Goal: Find specific page/section: Find specific page/section

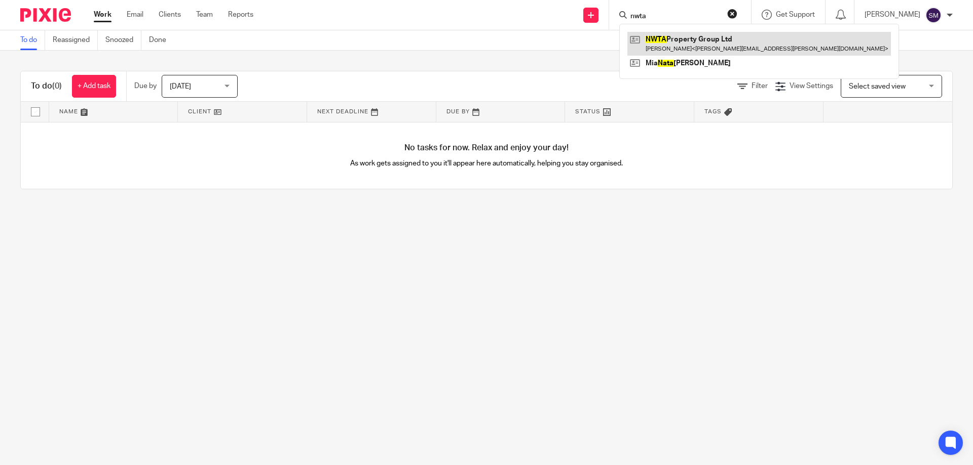
type input "nwta"
click at [672, 40] on link at bounding box center [758, 43] width 263 height 23
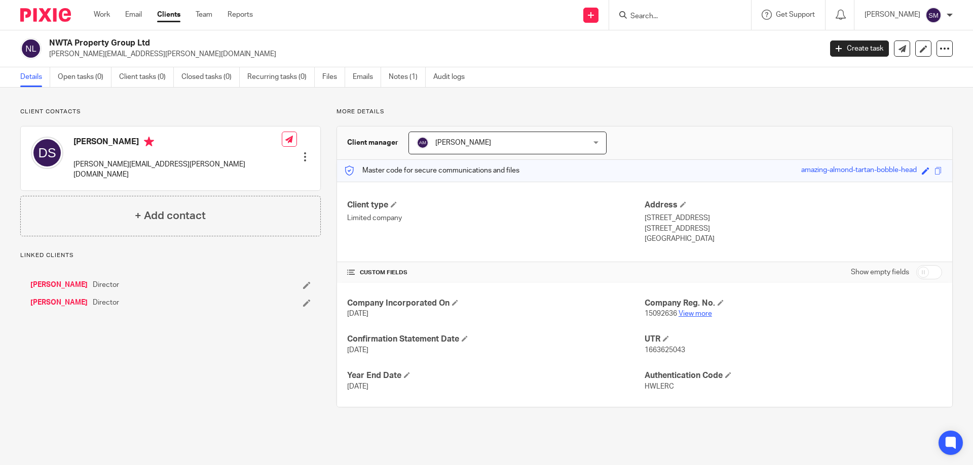
click at [687, 312] on link "View more" at bounding box center [694, 313] width 33 height 7
click at [678, 12] on input "Search" at bounding box center [674, 16] width 91 height 9
type input "utilit"
click at [675, 37] on link at bounding box center [707, 39] width 160 height 15
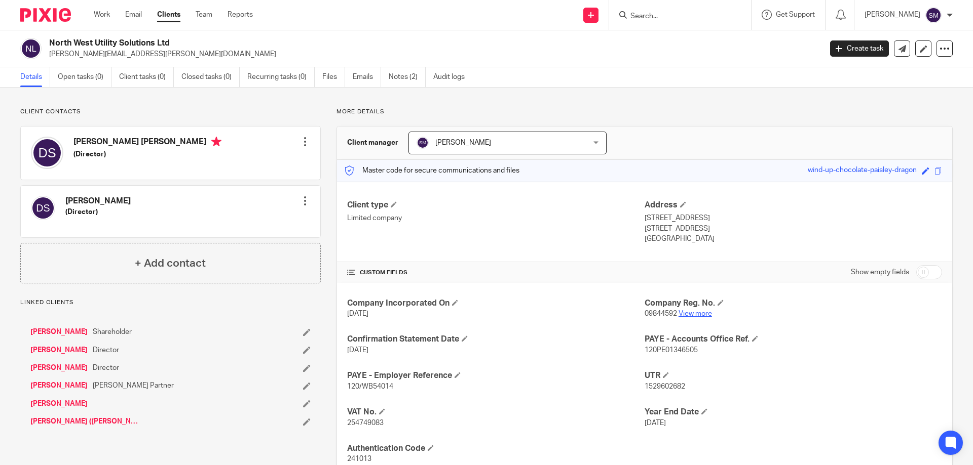
click at [681, 313] on link "View more" at bounding box center [694, 313] width 33 height 7
click at [669, 15] on input "Search" at bounding box center [674, 16] width 91 height 9
type input "now fin"
click at [689, 44] on link at bounding box center [705, 39] width 157 height 15
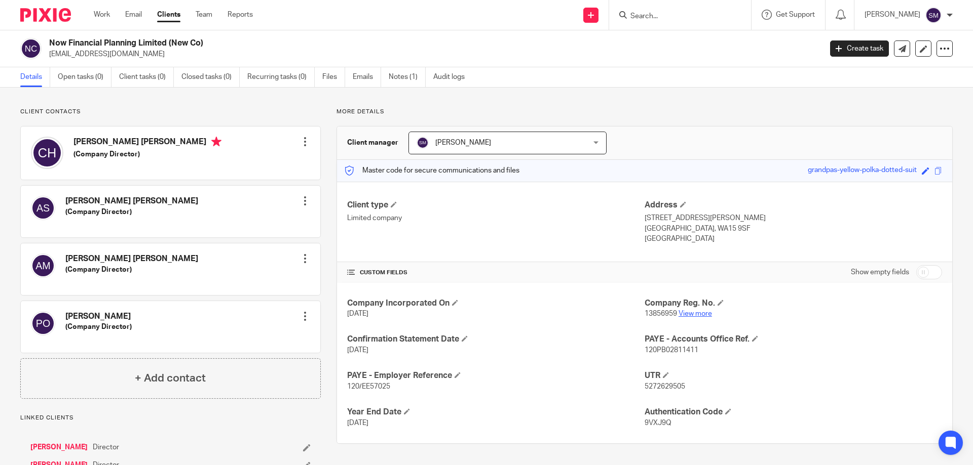
click at [692, 315] on link "View more" at bounding box center [694, 313] width 33 height 7
